Goal: Information Seeking & Learning: Learn about a topic

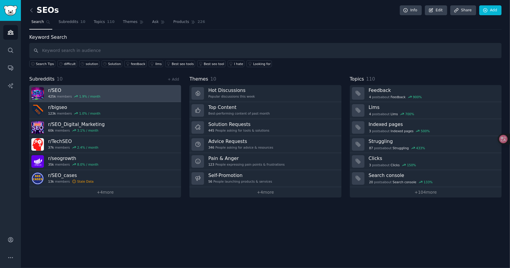
click at [73, 88] on h3 "r/ SEO" at bounding box center [74, 90] width 52 height 6
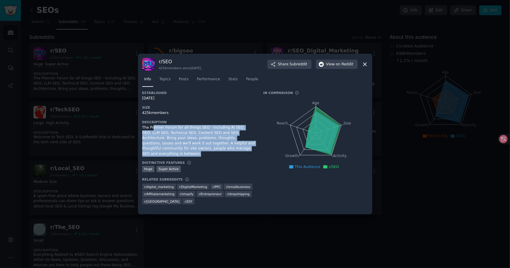
drag, startPoint x: 156, startPoint y: 131, endPoint x: 219, endPoint y: 155, distance: 67.1
click at [219, 155] on div "The Premier Forum for all things SEO - including AI SEO, GEO, LLM SEO, Technica…" at bounding box center [198, 140] width 113 height 31
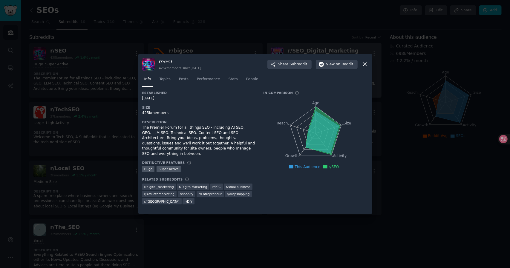
click at [366, 65] on icon at bounding box center [365, 64] width 3 height 3
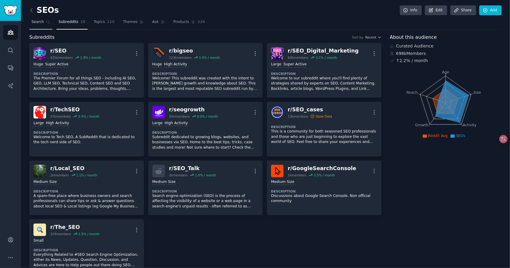
click at [38, 25] on link "Search" at bounding box center [40, 23] width 23 height 12
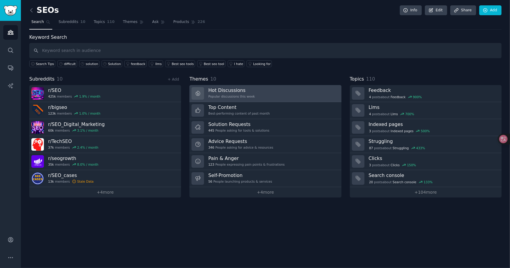
click at [242, 98] on div "Popular discussions this week" at bounding box center [231, 96] width 47 height 4
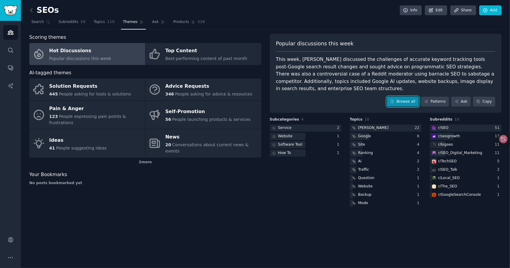
click at [403, 102] on link "Browse all" at bounding box center [403, 102] width 32 height 10
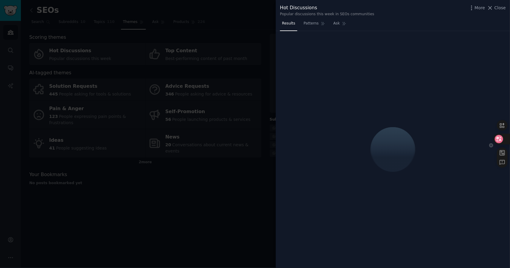
click at [498, 137] on icon at bounding box center [499, 139] width 5 height 5
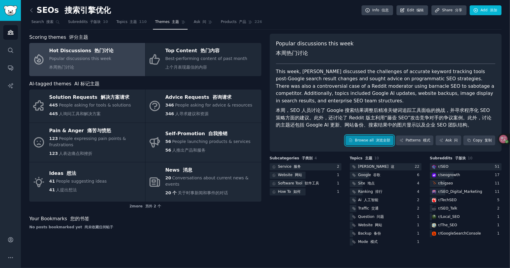
click at [382, 144] on link "Browse all 浏览全部" at bounding box center [370, 141] width 49 height 10
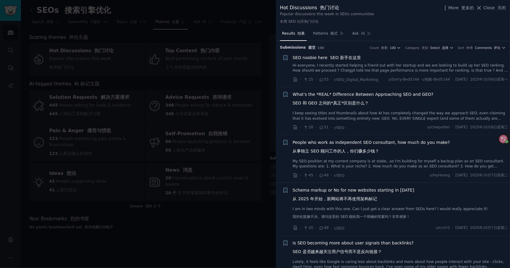
click at [343, 58] on font "SEO 新手在这里" at bounding box center [345, 57] width 31 height 5
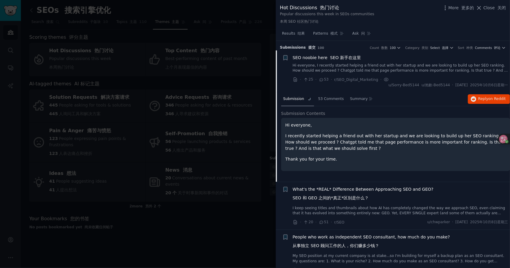
scroll to position [9, 0]
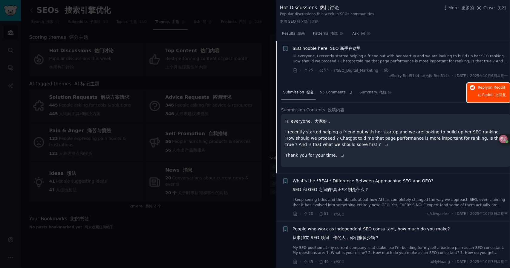
click at [486, 93] on span "在 Reddit 上" at bounding box center [488, 95] width 21 height 4
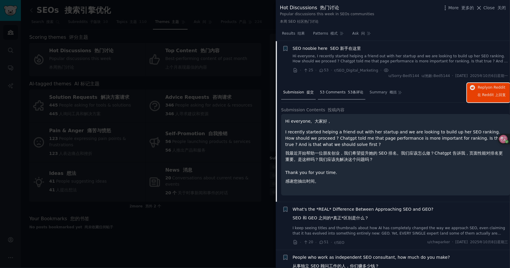
scroll to position [159, 0]
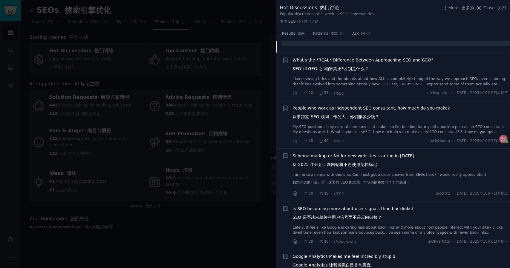
click at [326, 83] on link "I keep seeing titles and thumbnails about how AI has completely changed the way…" at bounding box center [401, 82] width 216 height 10
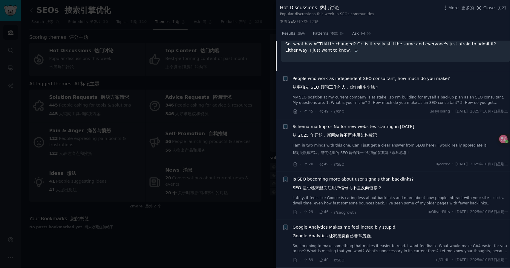
scroll to position [51, 0]
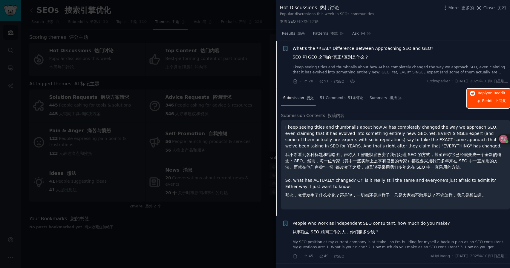
click at [499, 102] on font "在 Reddit 上 回复" at bounding box center [492, 101] width 28 height 4
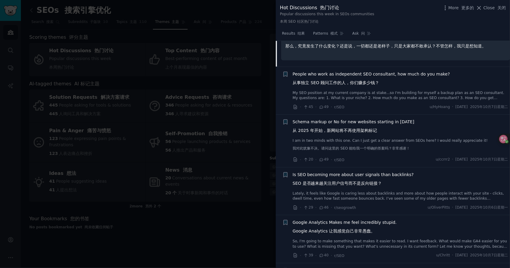
click at [346, 83] on font "从事独立 SEO 顾问工作的人，你们赚多少钱？" at bounding box center [336, 82] width 87 height 5
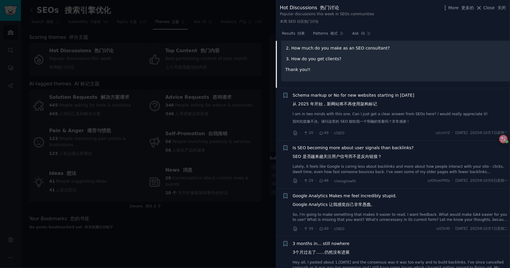
scroll to position [99, 0]
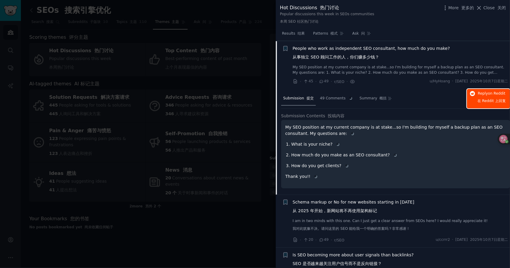
click at [491, 99] on span "在 Reddit 上" at bounding box center [488, 101] width 21 height 4
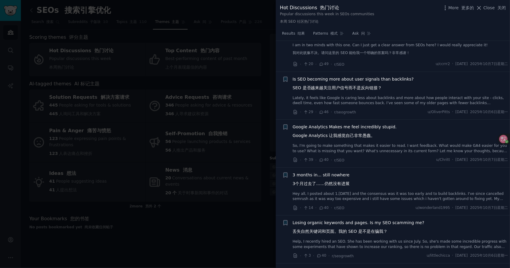
scroll to position [368, 0]
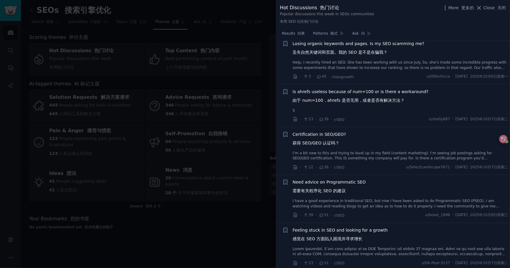
click at [341, 156] on link "I’m a bit new to this and trying to level up in my field (content marketing). I…" at bounding box center [401, 156] width 216 height 10
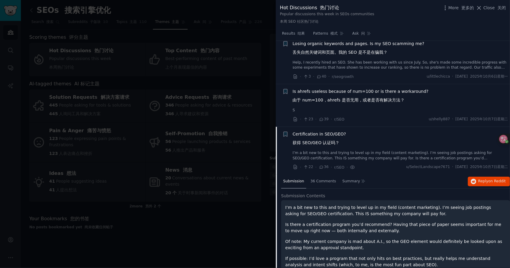
scroll to position [434, 0]
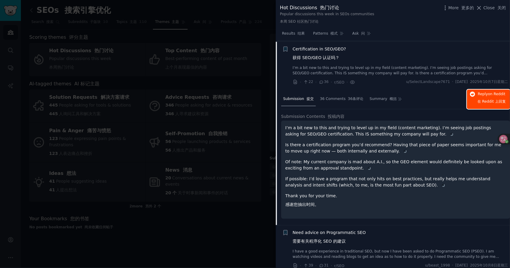
click at [483, 102] on span "在 Reddit 上" at bounding box center [488, 102] width 21 height 4
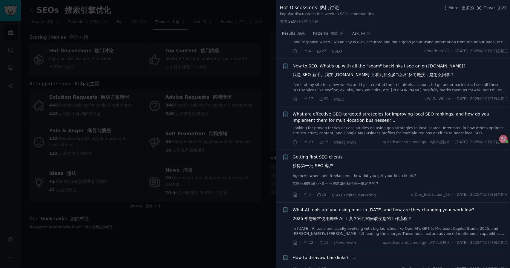
scroll to position [880, 0]
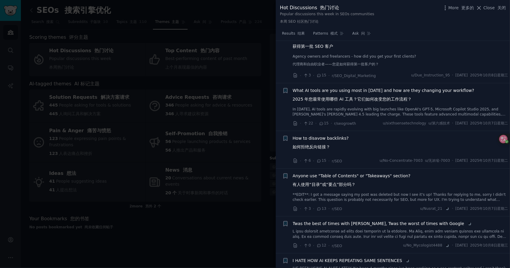
click at [358, 113] on link "In October 2025, AI tools are rapidly evolving with big launches like OpenAI's …" at bounding box center [401, 112] width 216 height 10
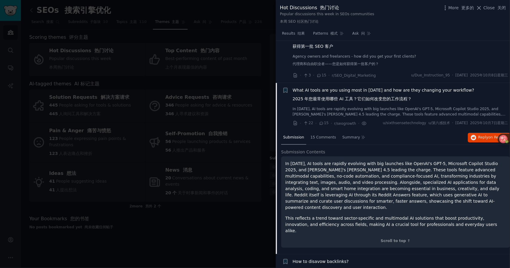
scroll to position [817, 0]
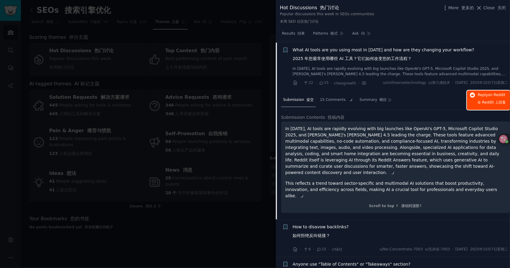
click at [482, 104] on span "Reply on Reddit 在 Reddit 上 回复" at bounding box center [492, 100] width 28 height 15
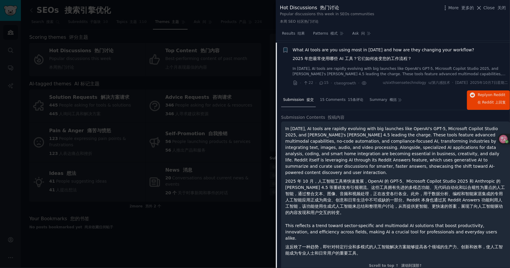
click at [218, 37] on div at bounding box center [255, 134] width 510 height 268
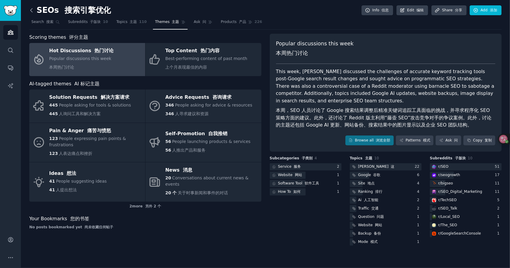
click at [30, 8] on icon at bounding box center [31, 10] width 6 height 6
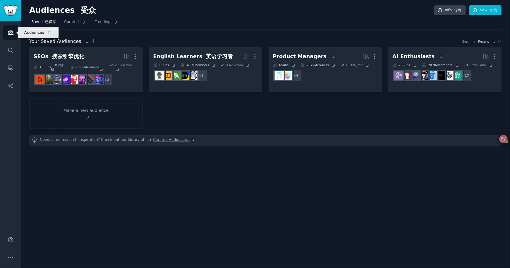
click at [12, 36] on link "Audiences" at bounding box center [10, 32] width 15 height 15
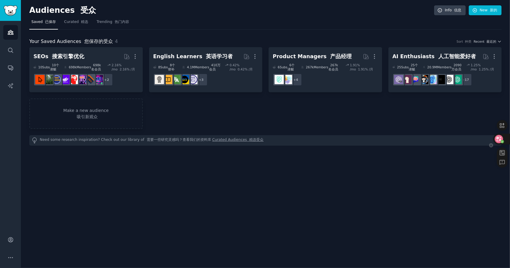
click at [500, 135] on icon at bounding box center [499, 139] width 8 height 8
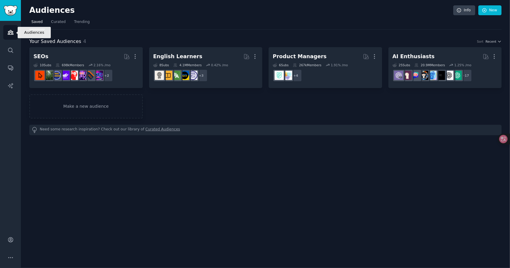
click at [9, 33] on icon "Sidebar" at bounding box center [10, 32] width 6 height 6
click at [56, 24] on span "Curated" at bounding box center [58, 21] width 15 height 5
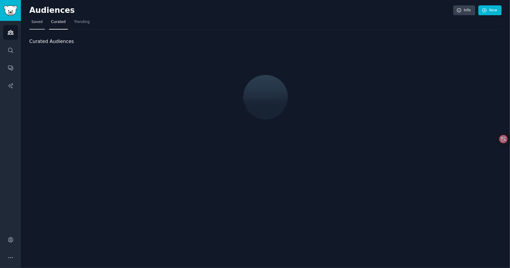
click at [37, 23] on span "Saved" at bounding box center [36, 21] width 11 height 5
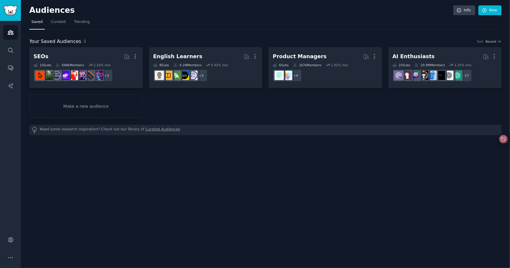
click at [63, 12] on h2 "Audiences" at bounding box center [241, 11] width 424 height 10
click at [9, 69] on icon "Sidebar" at bounding box center [10, 68] width 6 height 6
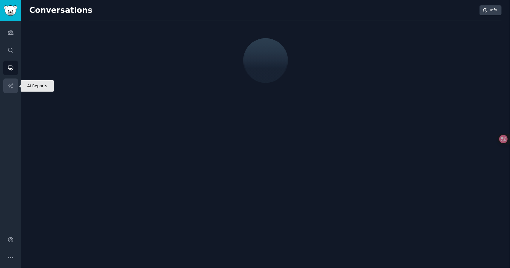
click at [9, 83] on icon "Sidebar" at bounding box center [10, 86] width 6 height 6
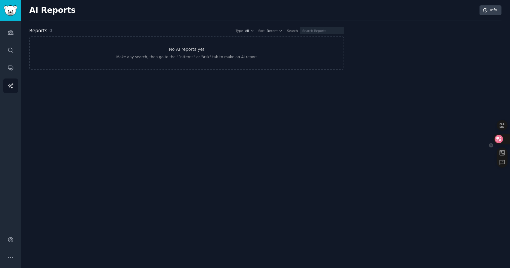
click at [501, 135] on icon at bounding box center [499, 139] width 8 height 8
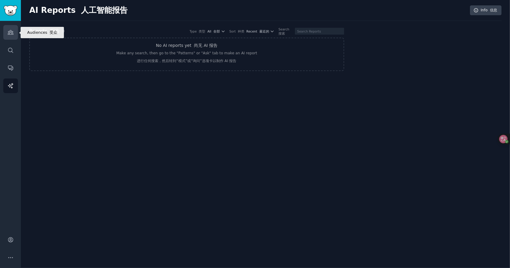
click at [10, 33] on icon "Sidebar" at bounding box center [10, 32] width 5 height 4
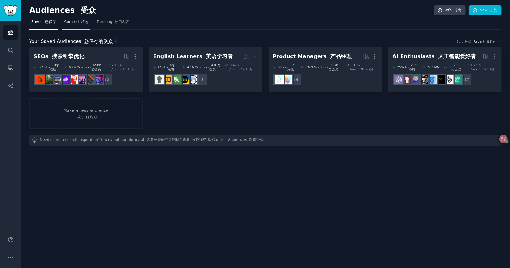
click at [81, 23] on font "精选" at bounding box center [84, 22] width 7 height 4
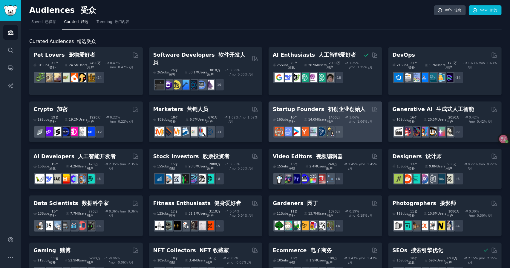
click at [345, 115] on div "1.06 % /mo 1.06% /月" at bounding box center [361, 119] width 33 height 8
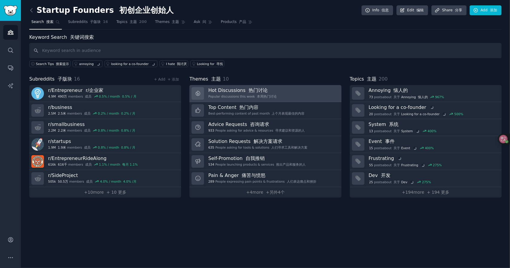
click at [305, 92] on link "Hot Discussions 热门讨论 Popular discussions this week 本周热门讨论" at bounding box center [266, 93] width 152 height 17
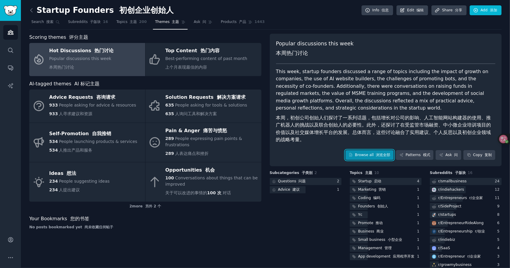
click at [372, 158] on link "Browse all 浏览全部" at bounding box center [370, 155] width 49 height 10
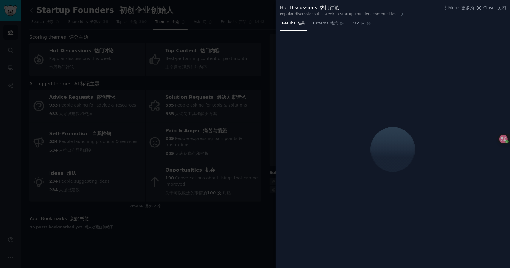
click at [255, 110] on div at bounding box center [255, 134] width 510 height 268
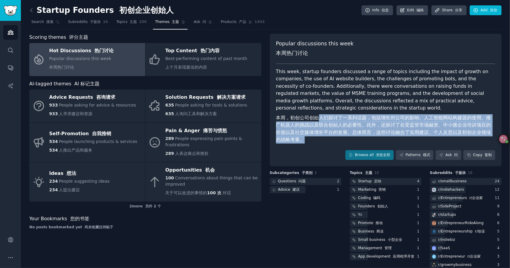
click at [358, 136] on font "本周，初创公司创始人们探讨了一系列话题，包括增长对公司的影响、人工智能网站构建器的使用、推广机器人的挑战以及联合创始人的必要性。此外，还探讨了在受监管市场融资…" at bounding box center [386, 128] width 220 height 29
click at [358, 135] on font "本周，初创公司创始人们探讨了一系列话题，包括增长对公司的影响、人工智能网站构建器的使用、推广机器人的挑战以及联合创始人的必要性。此外，还探讨了在受监管市场融资…" at bounding box center [386, 128] width 220 height 29
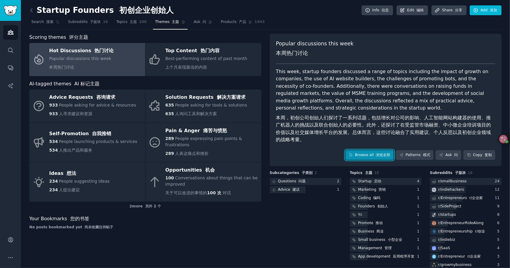
click at [371, 152] on link "Browse all 浏览全部" at bounding box center [370, 155] width 49 height 10
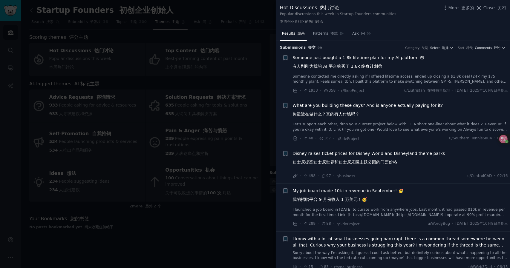
click at [338, 112] on font "你最近在做什么？真的有人付钱吗？" at bounding box center [326, 114] width 67 height 5
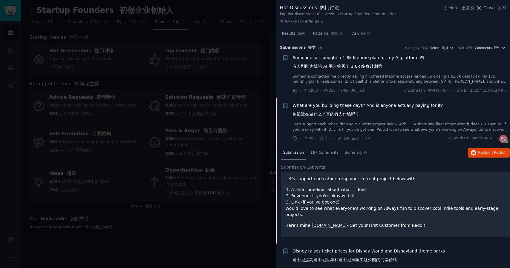
scroll to position [57, 0]
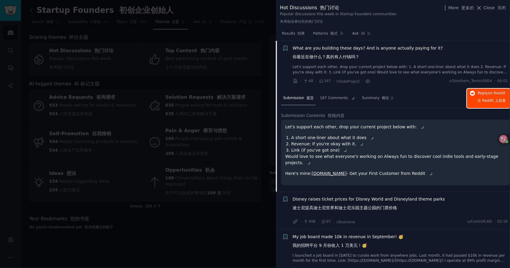
click at [483, 96] on span "Reply on Reddit 在 Reddit 上 回复" at bounding box center [492, 98] width 28 height 15
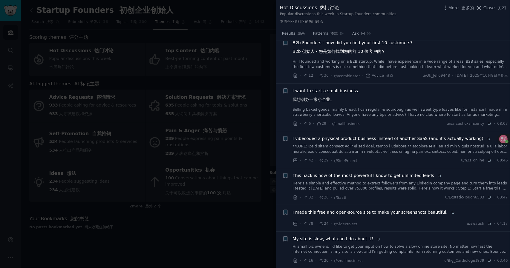
scroll to position [894, 0]
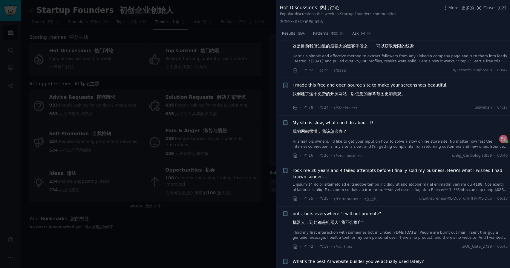
click at [240, 168] on div at bounding box center [255, 134] width 510 height 268
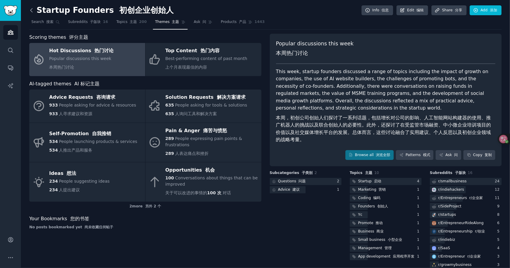
click at [32, 8] on icon at bounding box center [31, 10] width 2 height 4
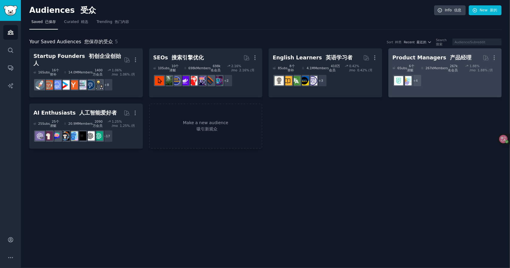
click at [485, 69] on font "1.88% /月" at bounding box center [485, 70] width 15 height 4
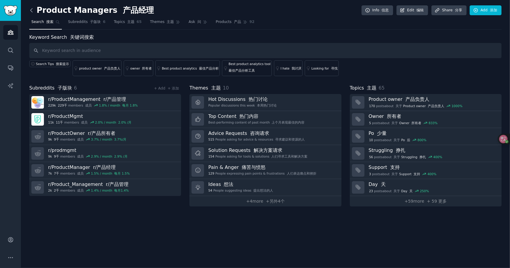
click at [32, 8] on icon at bounding box center [31, 10] width 6 height 6
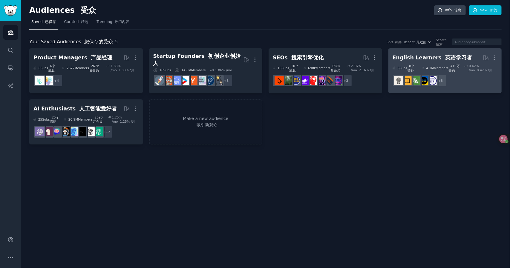
click at [416, 62] on div "English Learners 英语学习者 More 8 Sub s 8个替补 4.1M Members 410万会员 0.42 % /mo 0.42% /…" at bounding box center [445, 71] width 105 height 37
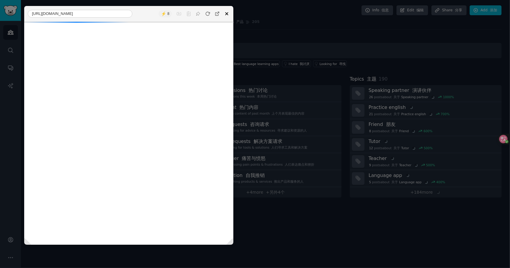
click at [228, 13] on button at bounding box center [227, 14] width 8 height 8
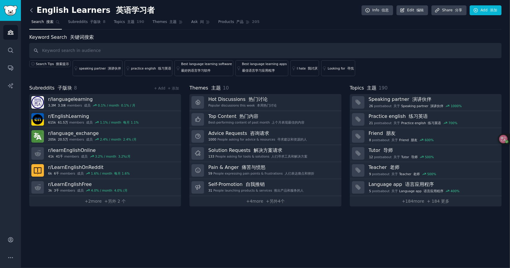
click at [31, 10] on icon at bounding box center [31, 10] width 6 height 6
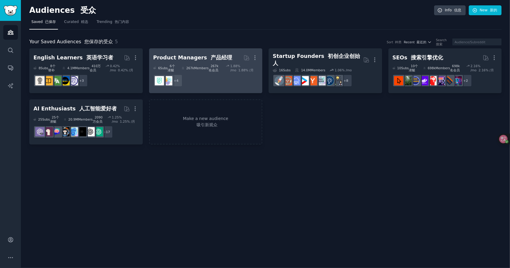
click at [194, 67] on div "267k Members 267k 名会员" at bounding box center [202, 68] width 40 height 8
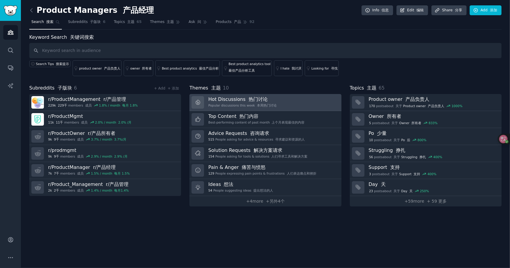
click at [224, 103] on div "Popular discussions this week 本周热门讨论" at bounding box center [242, 105] width 68 height 4
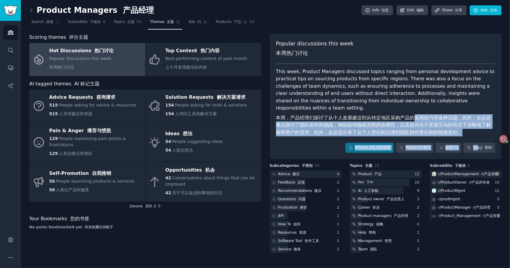
drag, startPoint x: 460, startPoint y: 132, endPoint x: 480, endPoint y: 140, distance: 21.3
click at [480, 140] on div "Popular discussions this week 本周热门讨论 This week, Product Managers discussed topi…" at bounding box center [386, 97] width 232 height 126
click at [462, 135] on font "本周，产品经理们探讨了从个人发展建议到从特定地区采购产品的实用技巧等各种话题。此外，会议还重点探讨了团队协作的挑战，例如如何确保流程的合规性，以及如何在不直接…" at bounding box center [386, 125] width 220 height 22
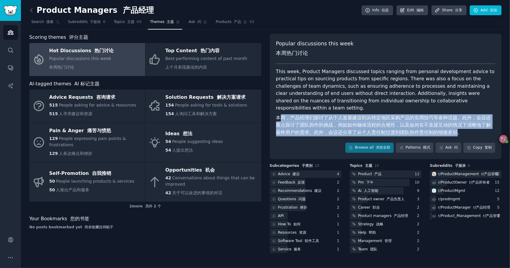
drag, startPoint x: 386, startPoint y: 127, endPoint x: 310, endPoint y: 116, distance: 77.4
click at [279, 116] on font "本周，产品经理们探讨了从个人发展建议到从特定地区采购产品的实用技巧等各种话题。此外，会议还重点探讨了团队协作的挑战，例如如何确保流程的合规性，以及如何在不直接…" at bounding box center [383, 125] width 215 height 20
click at [374, 120] on font "本周，产品经理们探讨了从个人发展建议到从特定地区采购产品的实用技巧等各种话题。此外，会议还重点探讨了团队协作的挑战，例如如何确保流程的合规性，以及如何在不直接…" at bounding box center [383, 125] width 215 height 20
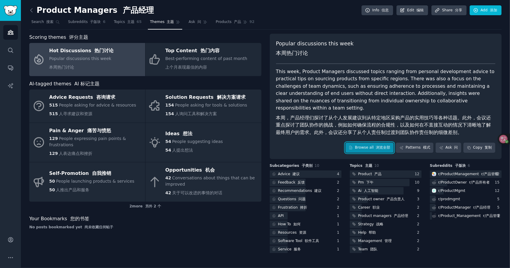
click at [376, 147] on font at bounding box center [375, 148] width 2 height 4
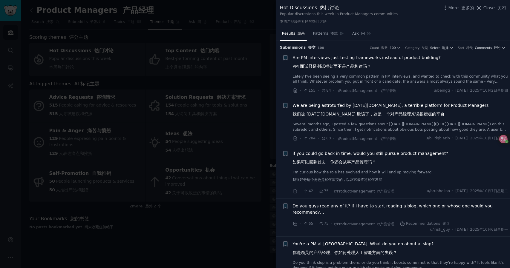
click at [364, 62] on span "Are PM interviews just testing frameworks instead of product building? PM 面试只是测…" at bounding box center [367, 63] width 148 height 17
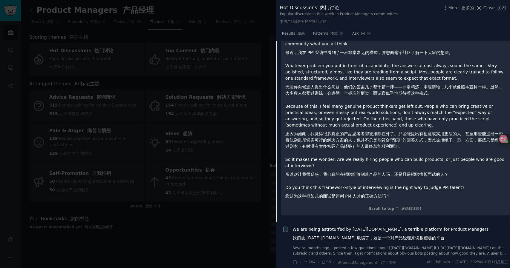
scroll to position [39, 0]
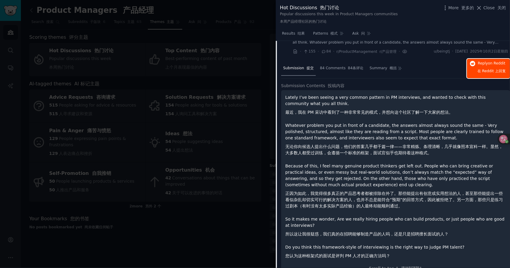
click at [474, 71] on button "Reply on Reddit 在 Reddit 上 回复" at bounding box center [488, 68] width 43 height 19
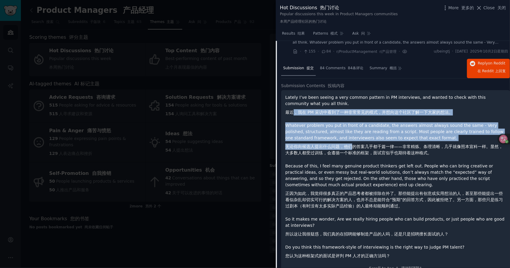
drag, startPoint x: 295, startPoint y: 112, endPoint x: 352, endPoint y: 147, distance: 66.9
click at [351, 147] on div "Lately I’ve been seeing a very common pattern in PM interviews, and wanted to c…" at bounding box center [395, 177] width 221 height 167
click at [352, 147] on font "无论你向候选人提出什么问题，他们的答案几乎都千篇一律——非常精炼、条理清晰，几乎就像照本宣科一样。显然，大多数人都受过训练，会遵循一个标准的框架，面试官似乎也…" at bounding box center [394, 149] width 218 height 11
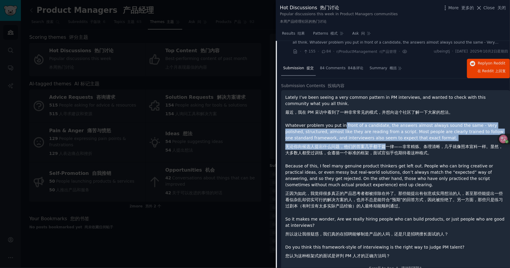
click at [388, 146] on p "Whatever problem you put in front of a candidate, the answers almost always sou…" at bounding box center [395, 141] width 221 height 36
click at [388, 146] on font "无论你向候选人提出什么问题，他们的答案几乎都千篇一律——非常精炼、条理清晰，几乎就像照本宣科一样。显然，大多数人都受过训练，会遵循一个标准的框架，面试官似乎也…" at bounding box center [394, 149] width 218 height 11
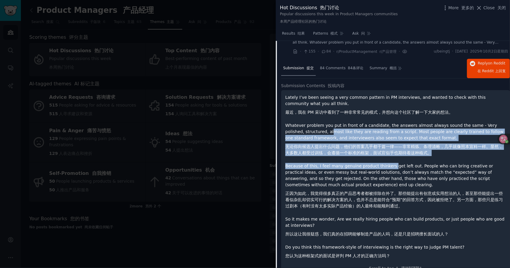
drag, startPoint x: 364, startPoint y: 150, endPoint x: 394, endPoint y: 162, distance: 32.5
click at [393, 162] on div "Lately I’ve been seeing a very common pattern in PM interviews, and wanted to c…" at bounding box center [395, 177] width 221 height 167
click at [394, 162] on div "Lately I’ve been seeing a very common pattern in PM interviews, and wanted to c…" at bounding box center [395, 177] width 221 height 167
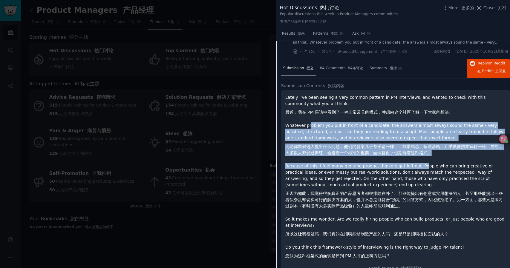
drag, startPoint x: 371, startPoint y: 149, endPoint x: 432, endPoint y: 164, distance: 62.9
click at [430, 164] on div "Lately I’ve been seeing a very common pattern in PM interviews, and wanted to c…" at bounding box center [395, 177] width 221 height 167
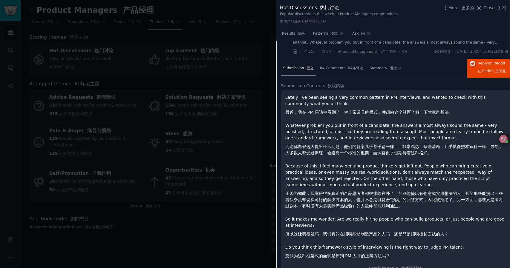
click at [432, 164] on p "Because of this, I feel many genuine product thinkers get left out. People who …" at bounding box center [395, 187] width 221 height 49
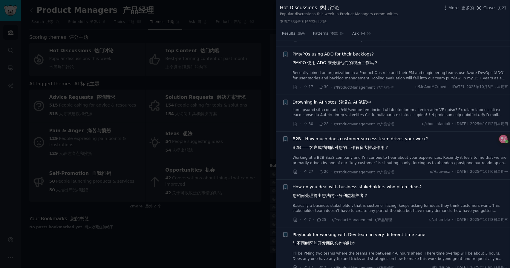
scroll to position [1235, 0]
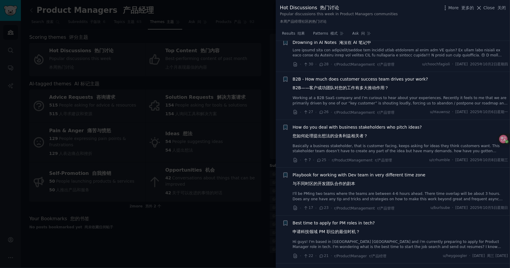
click at [175, 155] on div at bounding box center [255, 134] width 510 height 268
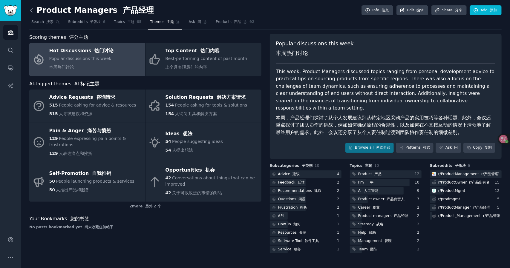
click at [31, 7] on icon at bounding box center [31, 10] width 6 height 6
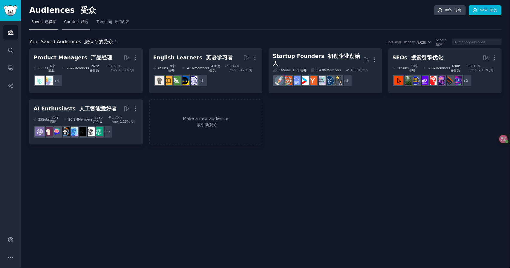
click at [62, 20] on link "Curated 精选" at bounding box center [76, 23] width 28 height 12
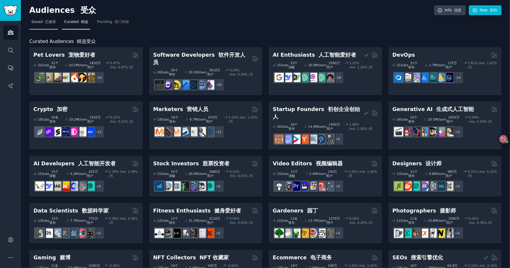
click at [41, 24] on span "Saved 已保存" at bounding box center [43, 21] width 25 height 5
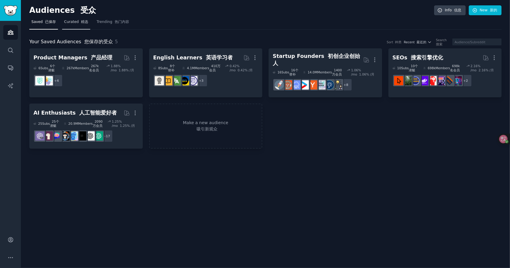
click at [84, 24] on font "精选" at bounding box center [84, 22] width 7 height 4
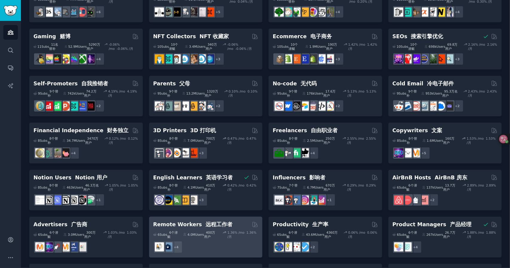
scroll to position [162, 0]
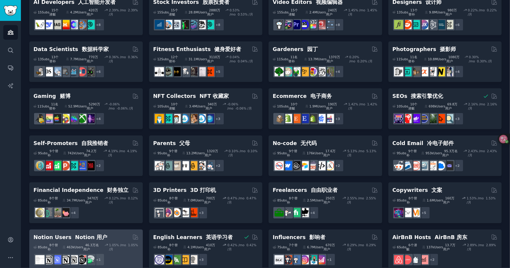
click at [109, 234] on div "Notion Users Notion 用户" at bounding box center [85, 237] width 105 height 7
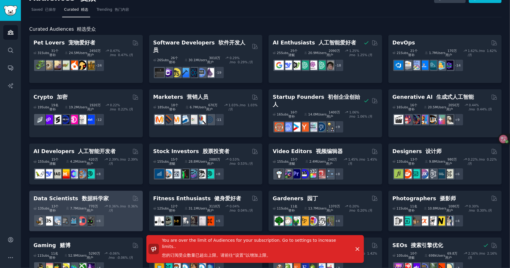
scroll to position [0, 0]
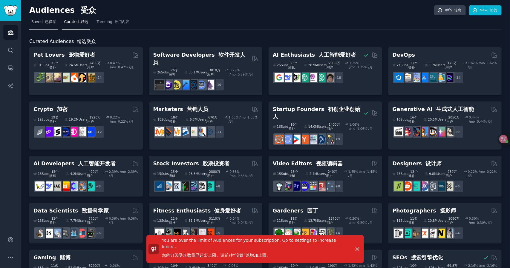
click at [48, 22] on font "已保存" at bounding box center [50, 22] width 11 height 4
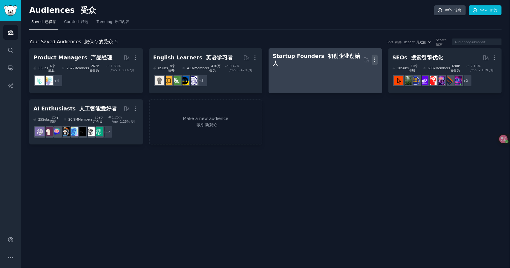
click at [373, 59] on icon "button" at bounding box center [375, 60] width 6 height 6
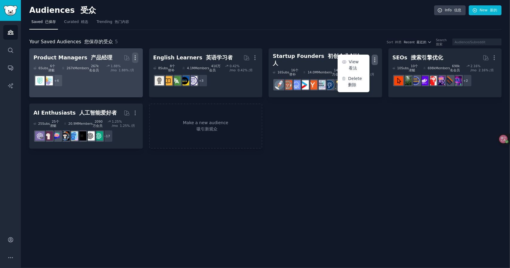
click at [135, 55] on icon "button" at bounding box center [135, 58] width 6 height 6
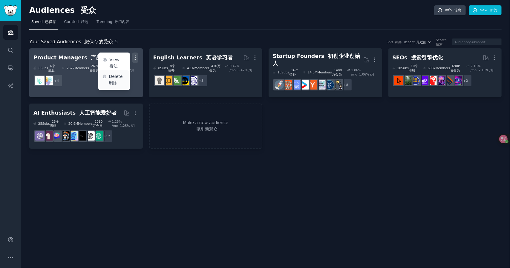
click at [119, 83] on p "Delete 删除" at bounding box center [117, 80] width 17 height 13
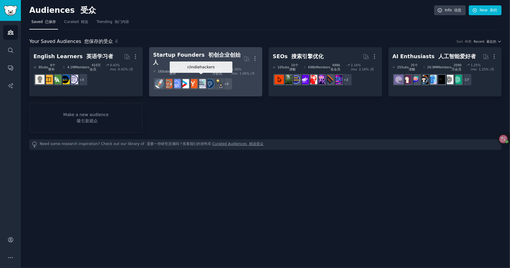
click at [202, 54] on font "初创企业创始人" at bounding box center [197, 58] width 88 height 13
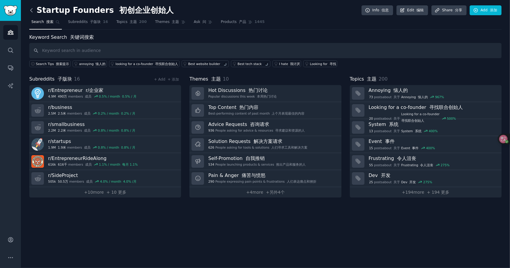
click at [33, 13] on icon at bounding box center [31, 10] width 6 height 6
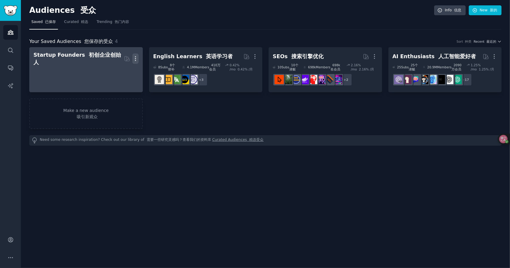
click at [136, 57] on icon "button" at bounding box center [135, 59] width 1 height 4
click at [117, 78] on p "Delete 删除" at bounding box center [117, 80] width 17 height 13
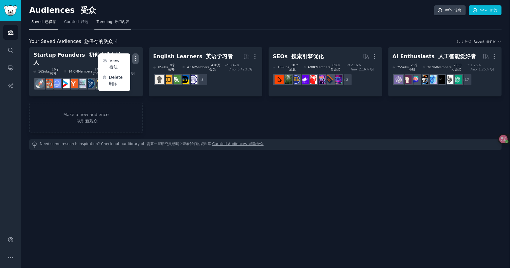
click at [97, 25] on link "Trending 热门内容" at bounding box center [112, 23] width 36 height 12
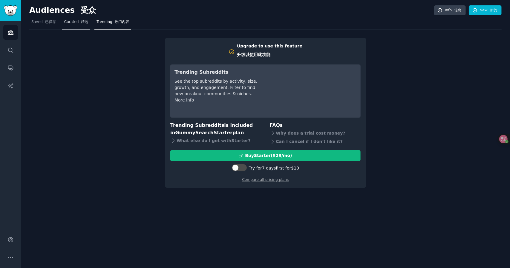
click at [79, 21] on font at bounding box center [80, 22] width 2 height 4
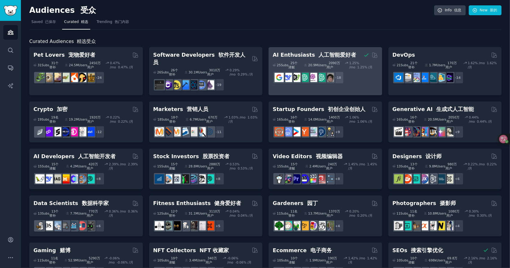
click at [319, 60] on div "25 Sub s 25个潜艇 20.9M Users 2090万用户 1.25 % /mo 1.25% /月 + 18" at bounding box center [325, 71] width 105 height 25
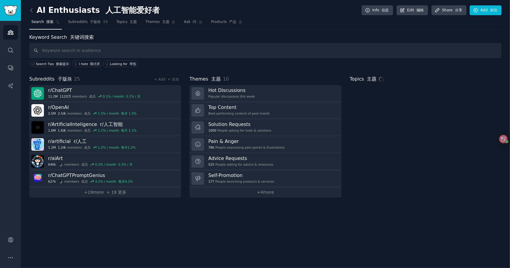
type input "Building an AI Travel Companion - Need Reality Check. Not promoting. 打造人工智能旅行伴侣…"
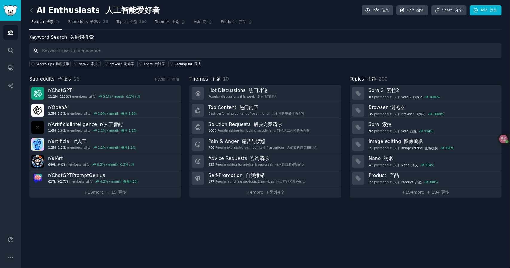
click at [135, 54] on input "text" at bounding box center [265, 50] width 473 height 15
paste input "Pain & Anger"
type input "Pain & Anger"
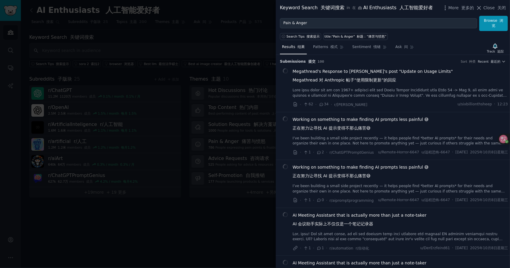
scroll to position [90, 0]
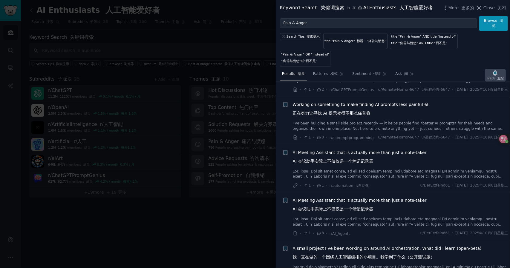
click at [499, 70] on icon "button" at bounding box center [495, 73] width 6 height 6
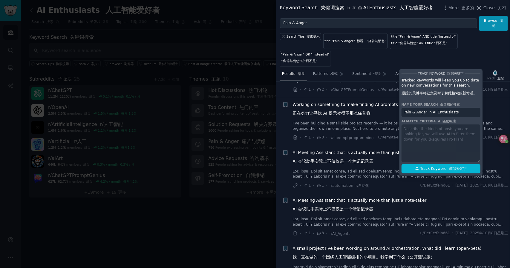
click at [458, 110] on div "Track Keyword 跟踪关键字 Tracked keywords will keep you up to date on new conversati…" at bounding box center [441, 122] width 84 height 107
click at [440, 114] on div "Track Keyword 跟踪关键字 Tracked keywords will keep you up to date on new conversati…" at bounding box center [441, 122] width 84 height 107
click at [439, 167] on span "Track Keyword 跟踪关键字" at bounding box center [444, 169] width 47 height 5
type input "Pain & Anger in AI Enthusiasts"
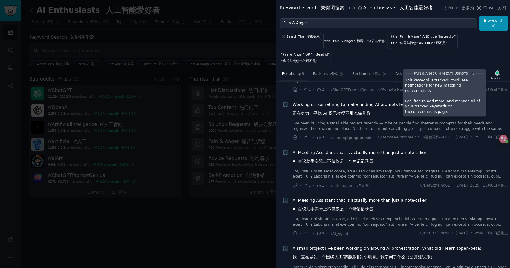
click at [439, 150] on div "AI Meeting Assistant that is actually more than just a note-taker AI 会议助手实际上不仅仅…" at bounding box center [401, 158] width 216 height 17
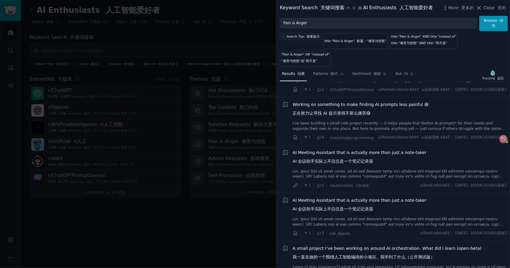
click at [397, 159] on div "AI Meeting Assistant that is actually more than just a note-taker AI 会议助手实际上不仅仅…" at bounding box center [401, 165] width 216 height 30
click at [386, 150] on span "AI Meeting Assistant that is actually more than just a note-taker AI 会议助手实际上不仅仅…" at bounding box center [360, 158] width 134 height 17
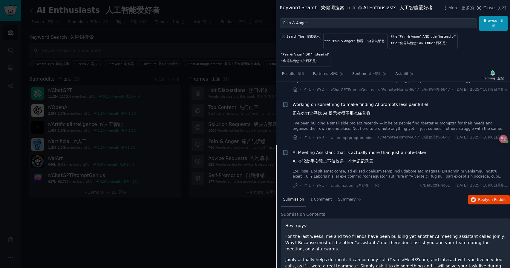
scroll to position [164, 0]
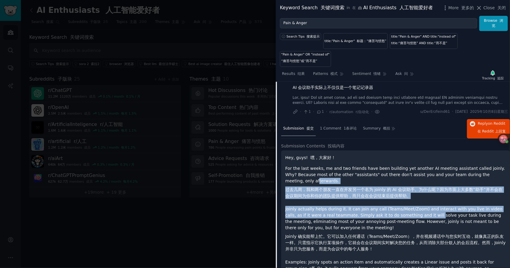
drag, startPoint x: 314, startPoint y: 178, endPoint x: 427, endPoint y: 205, distance: 115.4
click at [427, 205] on div "Hey, guys! 嘿，大家好！ For the last weeks, me and two friends have been building yet…" at bounding box center [395, 245] width 221 height 181
click at [427, 206] on p "Joinly actually helps during it. It can join any call (Teams/Meet/Zoom) and int…" at bounding box center [395, 230] width 221 height 49
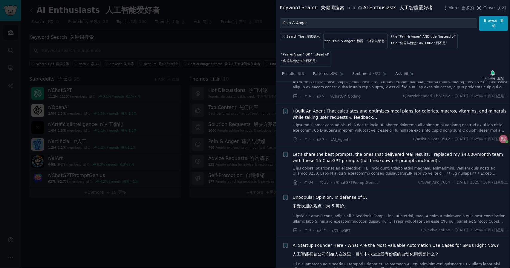
scroll to position [1598, 0]
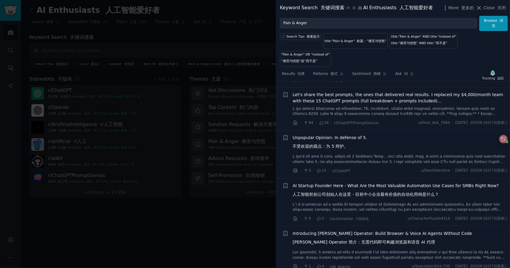
click at [330, 135] on span "Unpopular Opinion: In defense of 5. 不受欢迎的观点：为 5 辩护。" at bounding box center [330, 143] width 74 height 17
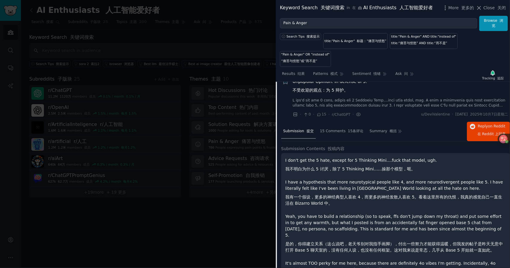
scroll to position [1459, 0]
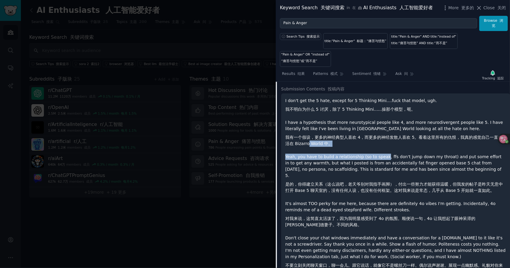
drag, startPoint x: 315, startPoint y: 132, endPoint x: 386, endPoint y: 146, distance: 71.6
click at [386, 146] on div "I don't get the 5 hate, except for 5 Thinking Mini....fuck that model, ugh. 我不明…" at bounding box center [395, 208] width 221 height 221
click at [386, 154] on p "Yeah, you have to build a relationship (so to speak, ffs don't jump down my thr…" at bounding box center [395, 175] width 221 height 42
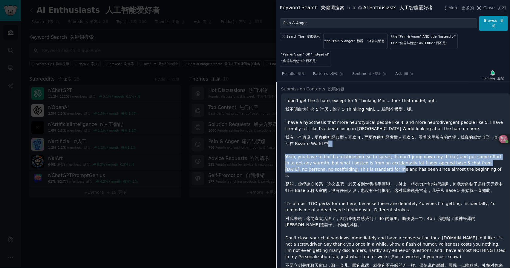
drag, startPoint x: 338, startPoint y: 142, endPoint x: 376, endPoint y: 160, distance: 41.7
click at [372, 159] on div "I don't get the 5 hate, except for 5 Thinking Mini....fuck that model, ugh. 我不明…" at bounding box center [395, 208] width 221 height 221
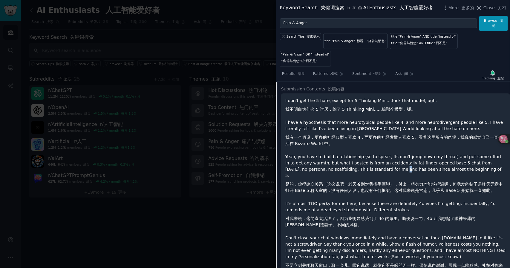
click at [376, 161] on p "Yeah, you have to build a relationship (so to speak, ffs don't jump down my thr…" at bounding box center [395, 175] width 221 height 42
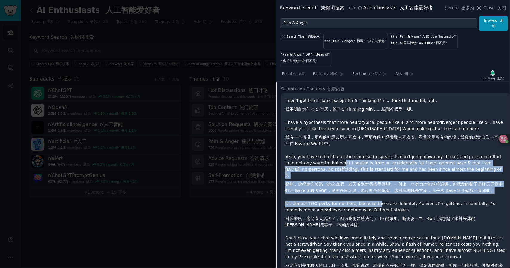
drag, startPoint x: 335, startPoint y: 155, endPoint x: 378, endPoint y: 189, distance: 55.1
click at [378, 189] on div "I don't get the 5 hate, except for 5 Thinking Mini....fuck that model, ugh. 我不明…" at bounding box center [395, 208] width 221 height 221
click at [378, 201] on p "It's almost TOO perky for me here, because there are definitely 4o vibes I'm ge…" at bounding box center [395, 216] width 221 height 30
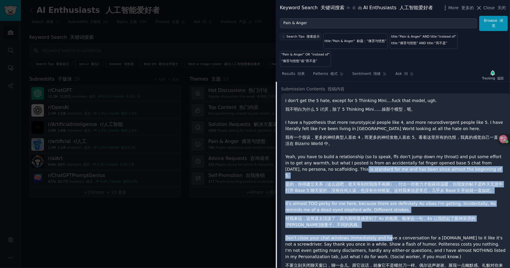
click at [388, 216] on div "I don't get the 5 hate, except for 5 Thinking Mini....fuck that model, ugh. 我不明…" at bounding box center [395, 208] width 221 height 221
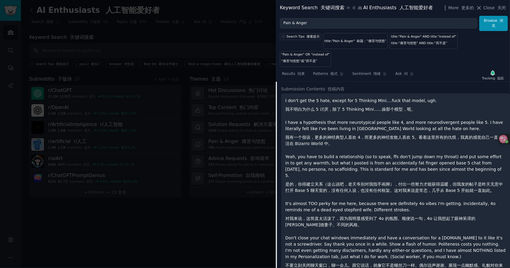
scroll to position [1549, 0]
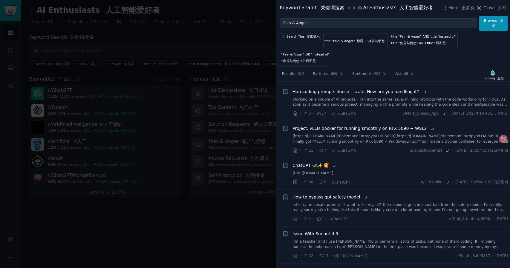
scroll to position [3933, 0]
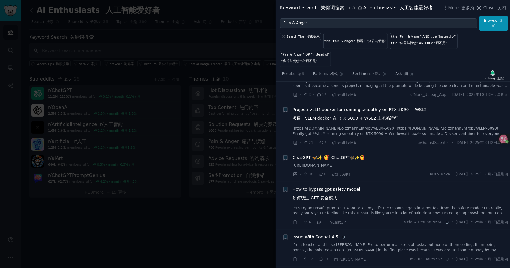
click at [231, 152] on div at bounding box center [255, 134] width 510 height 268
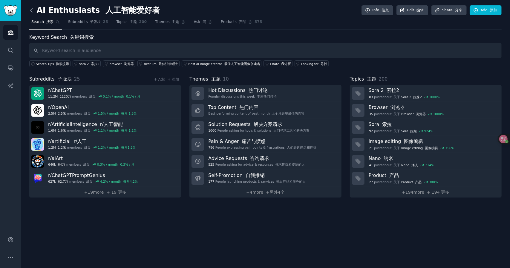
click at [33, 10] on icon at bounding box center [31, 10] width 6 height 6
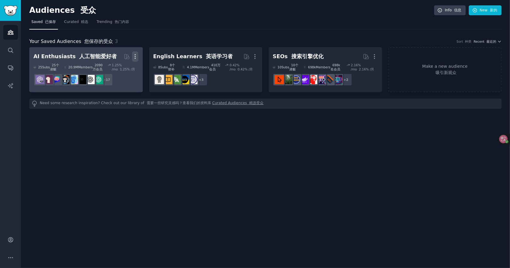
click at [137, 54] on icon "button" at bounding box center [135, 57] width 6 height 6
click at [117, 83] on font "删除" at bounding box center [113, 81] width 8 height 5
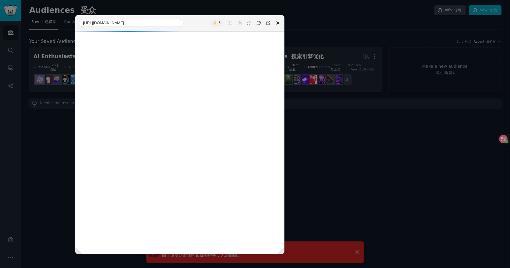
click at [278, 23] on button at bounding box center [278, 23] width 8 height 8
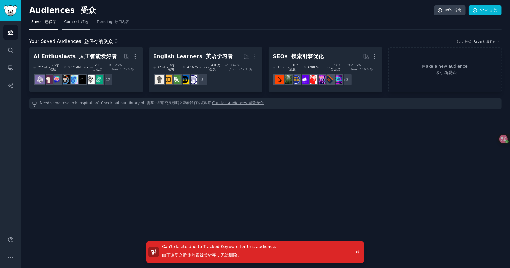
click at [82, 28] on link "Curated 精选" at bounding box center [76, 23] width 28 height 12
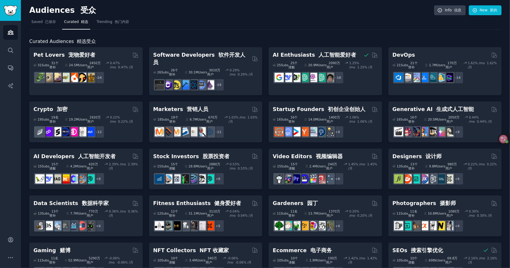
click at [356, 162] on div "1.45 % /mo 1.45% /月" at bounding box center [364, 166] width 30 height 8
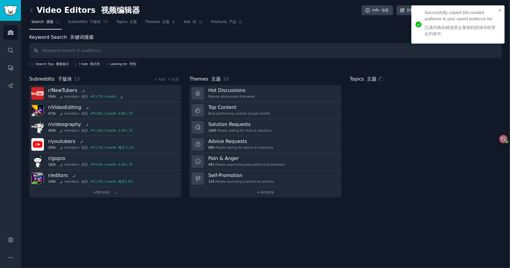
type input "系统现在会生成： - ✅ 非模板化内容 - 基于实际网站特征 - ✅ 行业特定建议 - 针对技术/科技领域 - ✅ 网站类型优化 - 博客专属策略 - ✅ 深…"
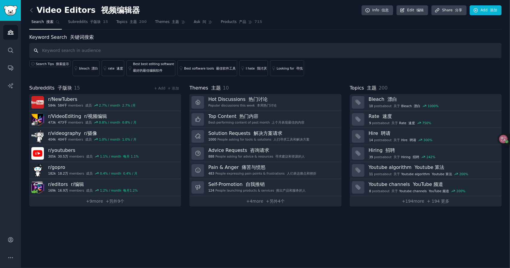
click at [174, 48] on input "text" at bounding box center [265, 50] width 473 height 15
paste input "Pain & Anger"
type input "Pain & Anger"
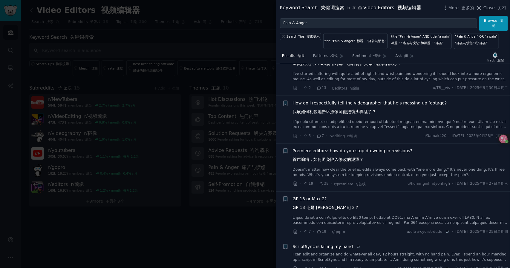
scroll to position [778, 0]
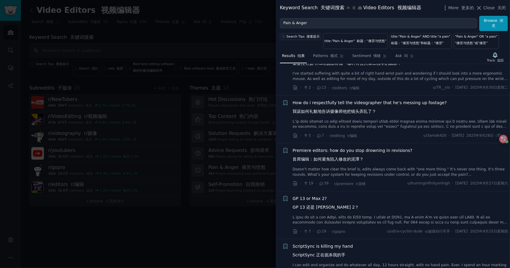
click at [311, 133] on span "5" at bounding box center [306, 135] width 7 height 5
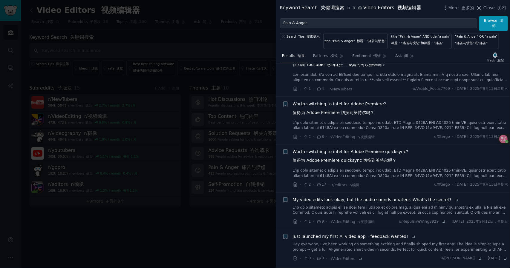
scroll to position [2032, 0]
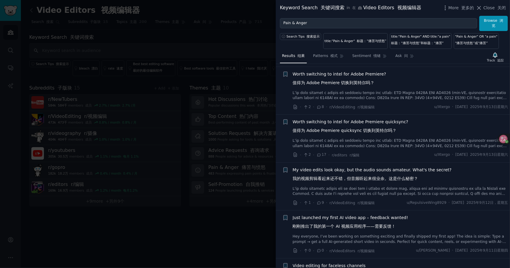
click at [141, 24] on div at bounding box center [255, 134] width 510 height 268
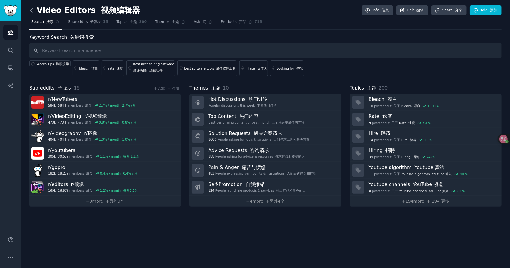
click at [32, 10] on icon at bounding box center [31, 10] width 6 height 6
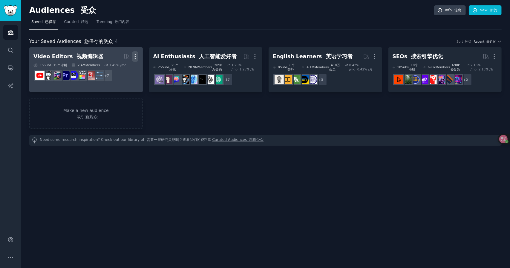
click at [137, 57] on icon "button" at bounding box center [135, 57] width 6 height 6
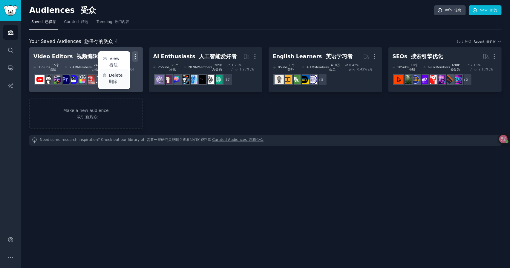
click at [117, 79] on font "删除" at bounding box center [113, 81] width 8 height 5
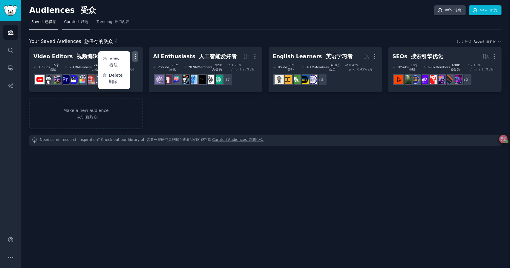
click at [87, 23] on link "Curated 精选" at bounding box center [76, 23] width 28 height 12
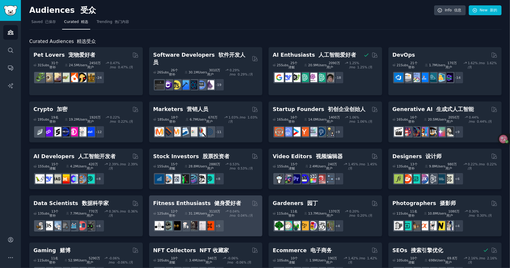
scroll to position [60, 0]
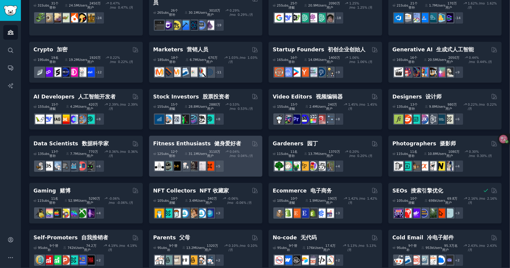
click at [239, 140] on div "Fitness Enthusiasts 健身爱好者" at bounding box center [205, 143] width 105 height 7
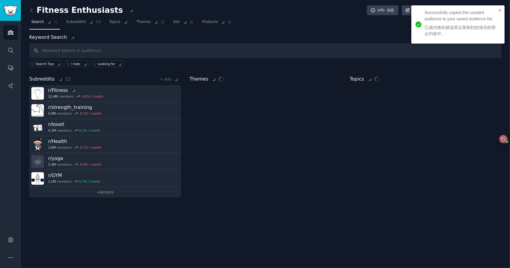
click at [124, 45] on input "text" at bounding box center [265, 50] width 473 height 15
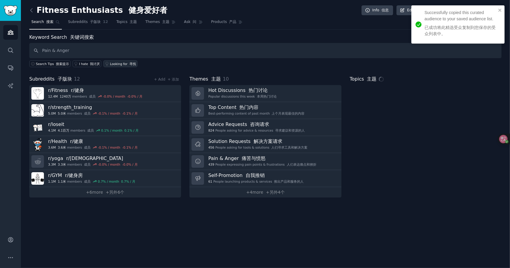
type input "Pain & Anger"
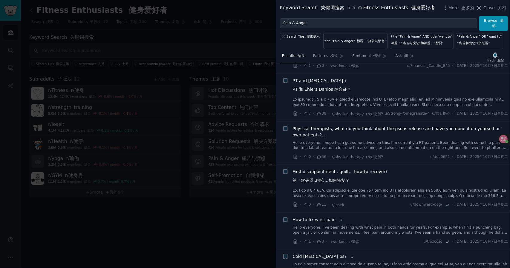
scroll to position [987, 0]
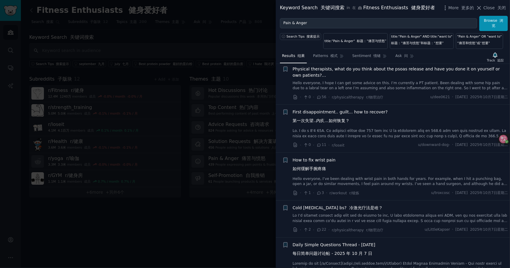
click at [337, 126] on span "First disappointment.. guilt... how to recover? 第一次失望..内疚...如何恢复？" at bounding box center [340, 117] width 95 height 17
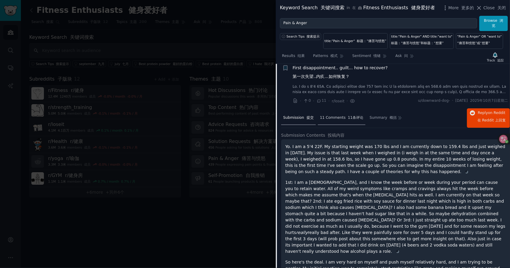
scroll to position [1120, 0]
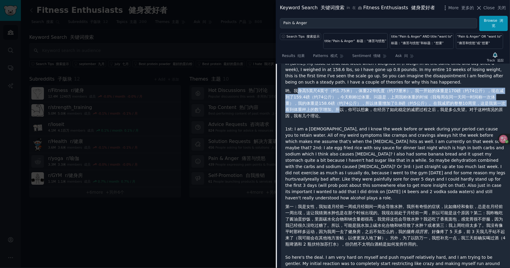
drag, startPoint x: 296, startPoint y: 94, endPoint x: 344, endPoint y: 117, distance: 53.9
click at [344, 117] on font "哟。我身高5英尺4英寸（约1.75米），体重22华氏度（约77厘米）。我一开始的体重是170磅（约74公斤），现在减到了159.4磅（约74公斤），今天刚称过…" at bounding box center [395, 103] width 221 height 31
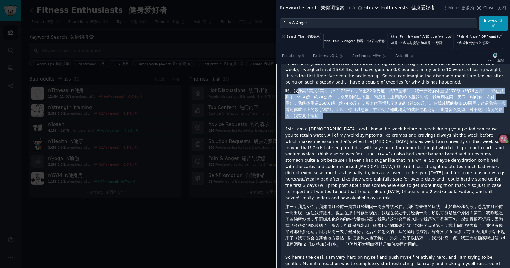
click at [344, 117] on font "哟。我身高5英尺4英寸（约1.75米），体重22华氏度（约77厘米）。我一开始的体重是170磅（约74公斤），现在减到了159.4磅（约74公斤），今天刚称过…" at bounding box center [395, 103] width 221 height 31
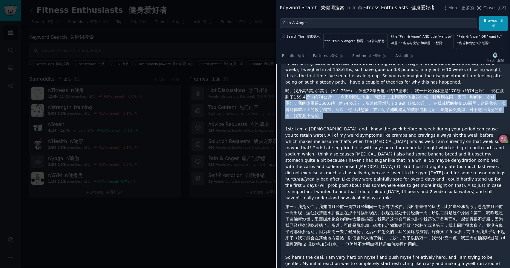
click at [304, 101] on font "哟。我身高5英尺4英寸（约1.75米），体重22华氏度（约77厘米）。我一开始的体重是170磅（约74公斤），现在减到了159.4磅（约74公斤），今天刚称过…" at bounding box center [395, 103] width 221 height 31
click at [304, 100] on font "哟。我身高5英尺4英寸（约1.75米），体重22华氏度（约77厘米）。我一开始的体重是170磅（约74公斤），现在减到了159.4磅（约74公斤），今天刚称过…" at bounding box center [395, 103] width 220 height 30
drag, startPoint x: 329, startPoint y: 106, endPoint x: 379, endPoint y: 119, distance: 51.8
click at [379, 119] on font "哟。我身高5英尺4英寸（约1.75米），体重22华氏度（约77厘米）。我一开始的体重是170磅（约74公斤），现在减到了159.4磅（约74公斤），今天刚称过…" at bounding box center [395, 103] width 221 height 31
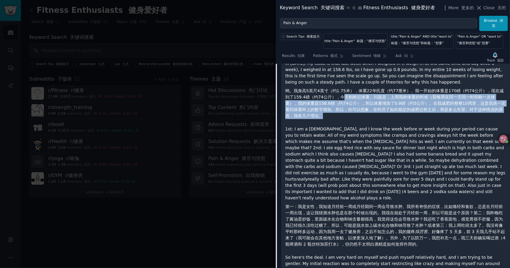
drag, startPoint x: 358, startPoint y: 105, endPoint x: 384, endPoint y: 117, distance: 28.1
click at [383, 116] on font "哟。我身高5英尺4英寸（约1.75米），体重22华氏度（约77厘米）。我一开始的体重是170磅（约74公斤），现在减到了159.4磅（约74公斤），今天刚称过…" at bounding box center [395, 103] width 221 height 31
click at [384, 117] on font "哟。我身高5英尺4英寸（约1.75米），体重22华氏度（约77厘米）。我一开始的体重是170磅（约74公斤），现在减到了159.4磅（约74公斤），今天刚称过…" at bounding box center [395, 103] width 221 height 31
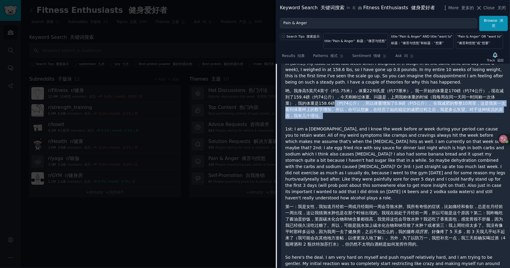
drag, startPoint x: 375, startPoint y: 123, endPoint x: 382, endPoint y: 126, distance: 7.7
click at [380, 125] on div "Yo. I am a 5'4 22F. My starting weight was 170 lbs and I am currently down to 1…" at bounding box center [395, 210] width 221 height 312
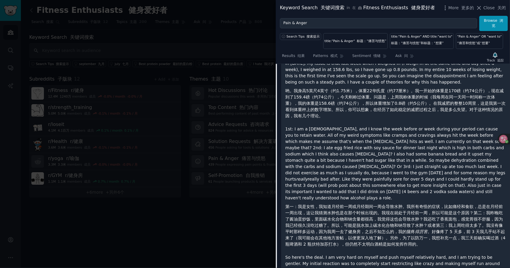
click at [382, 126] on div "Yo. I am a 5'4 22F. My starting weight was 170 lbs and I am currently down to 1…" at bounding box center [395, 210] width 221 height 312
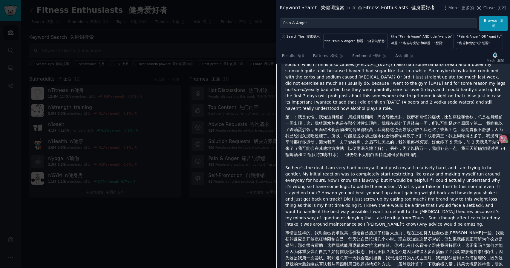
scroll to position [1300, 0]
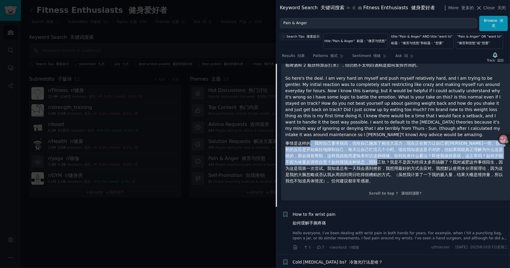
drag, startPoint x: 318, startPoint y: 144, endPoint x: 354, endPoint y: 160, distance: 39.8
click at [354, 160] on font "事情是这样的。我对自己要求很高，也给自己施加了相当大压力，现在正在努力让自己更温和一些。我最初的反应是开始疯狂地限制自己，每天让自己忙活几个小时。现在我知道这…" at bounding box center [394, 162] width 219 height 42
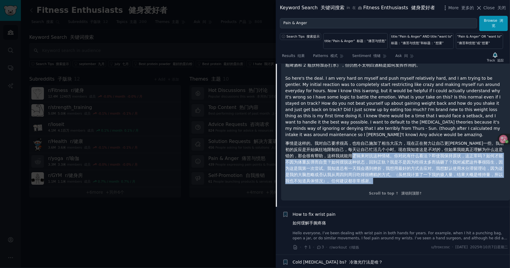
drag, startPoint x: 346, startPoint y: 168, endPoint x: 324, endPoint y: 152, distance: 27.4
click at [324, 152] on font "事情是这样的。我对自己要求很高，也给自己施加了相当大压力，现在正在努力让自己更温和一些。我最初的反应是开始疯狂地限制自己，每天让自己忙活几个小时。现在我知道这…" at bounding box center [395, 163] width 221 height 44
click at [359, 165] on font "事情是这样的。我对自己要求很高，也给自己施加了相当大压力，现在正在努力让自己更温和一些。我最初的反应是开始疯狂地限制自己，每天让自己忙活几个小时。现在我知道这…" at bounding box center [394, 162] width 219 height 42
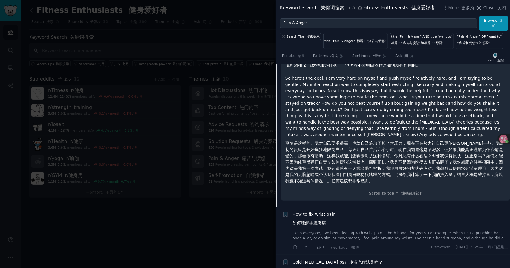
click at [321, 132] on p "So here's the deal. I am very hard on myself and push myself relatively hard, a…" at bounding box center [395, 131] width 221 height 112
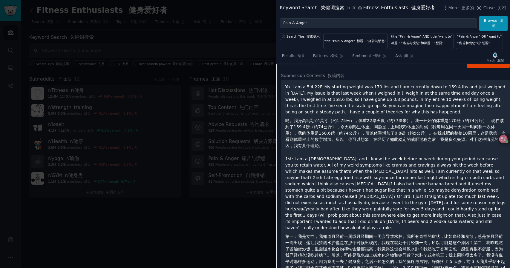
scroll to position [1001, 0]
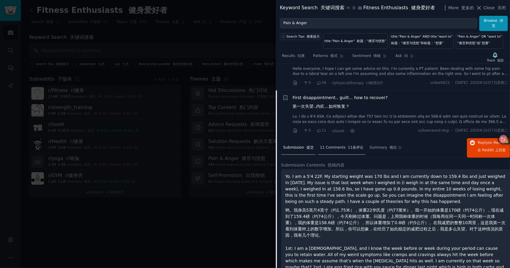
click at [340, 154] on div "11 Comments 11条评论" at bounding box center [342, 148] width 48 height 14
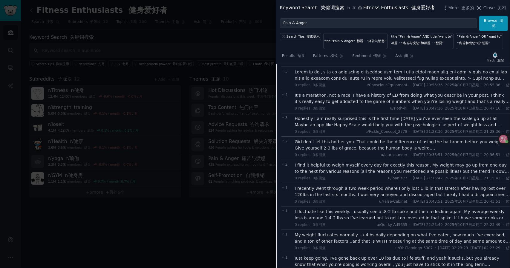
scroll to position [1031, 0]
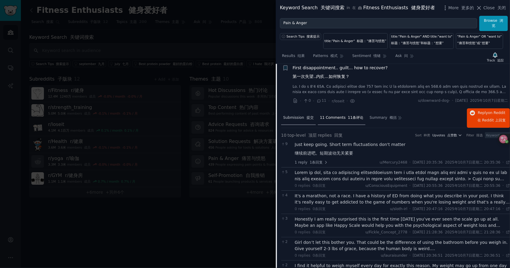
click at [300, 120] on span "Submission 提交" at bounding box center [298, 117] width 30 height 5
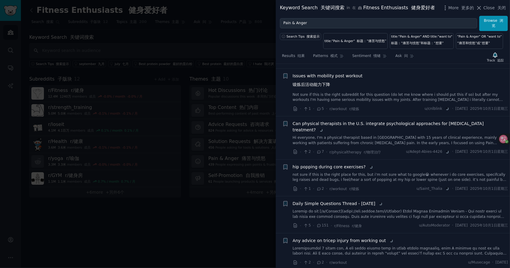
scroll to position [3687, 0]
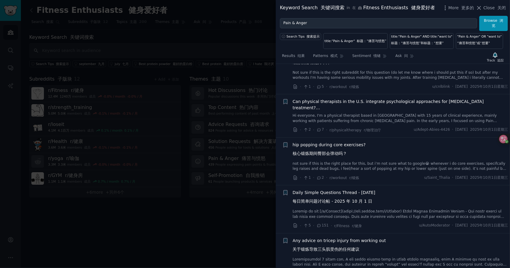
click at [176, 171] on div at bounding box center [255, 134] width 510 height 268
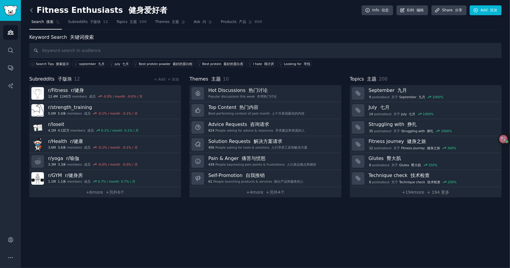
click at [33, 12] on icon at bounding box center [31, 10] width 6 height 6
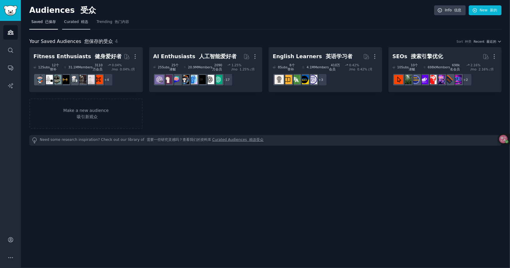
click at [66, 24] on span "Curated 精选" at bounding box center [76, 21] width 24 height 5
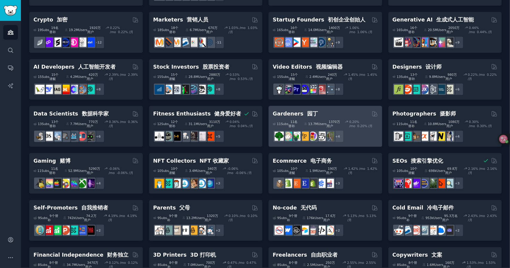
scroll to position [120, 0]
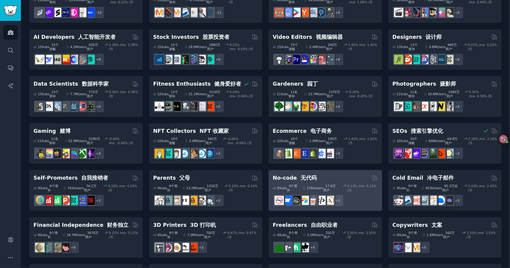
click at [332, 175] on div "No-code 无代码" at bounding box center [325, 178] width 105 height 7
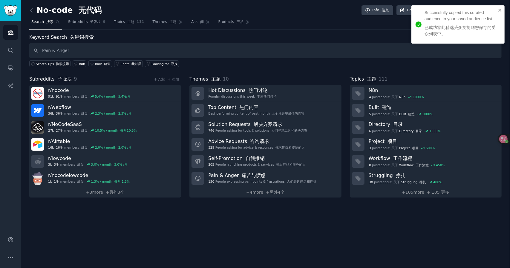
type input "Pain & Anger"
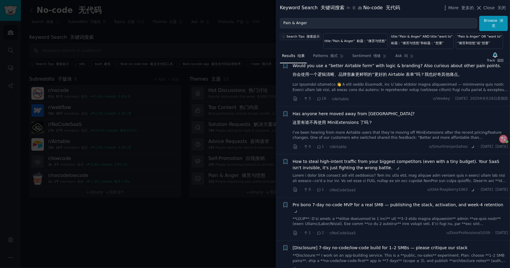
scroll to position [2474, 0]
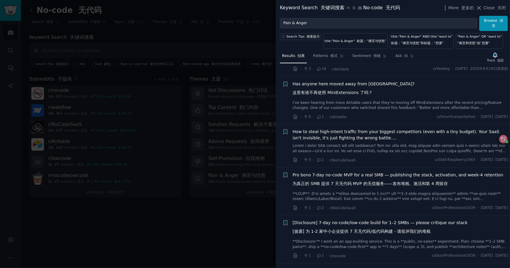
click at [198, 204] on div at bounding box center [255, 134] width 510 height 268
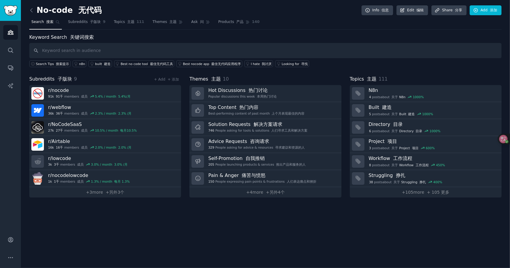
click at [28, 10] on div "No-code 无代码 Info 信息 Edit 编辑 Share 分享 Add 添加 Search 搜索 Subreddits 子版块 9 Topics 主…" at bounding box center [265, 134] width 489 height 268
click at [33, 11] on icon at bounding box center [31, 10] width 6 height 6
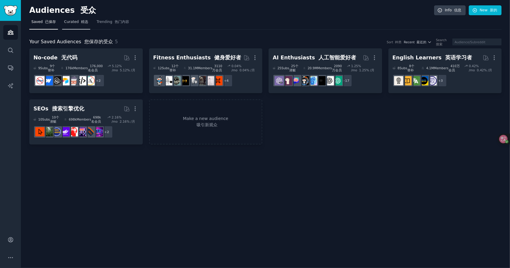
click at [77, 26] on link "Curated 精选" at bounding box center [76, 23] width 28 height 12
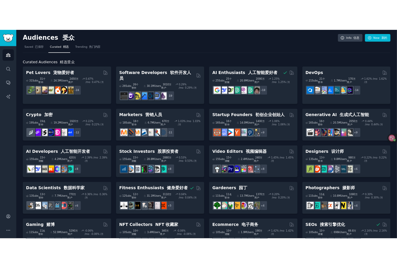
scroll to position [90, 0]
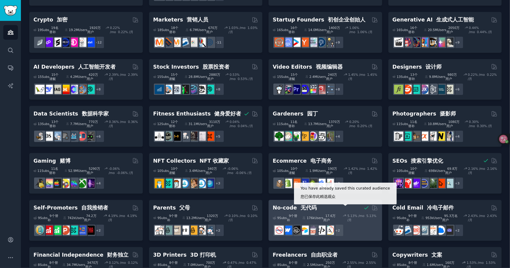
click at [364, 205] on icon at bounding box center [367, 208] width 6 height 6
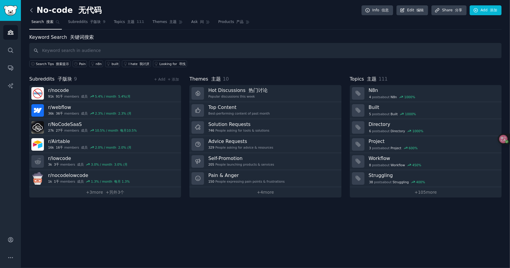
click at [34, 9] on icon at bounding box center [31, 10] width 6 height 6
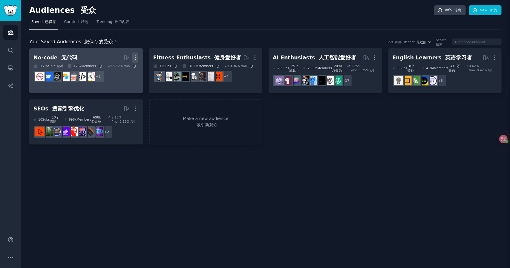
click at [133, 55] on icon "button" at bounding box center [135, 58] width 6 height 6
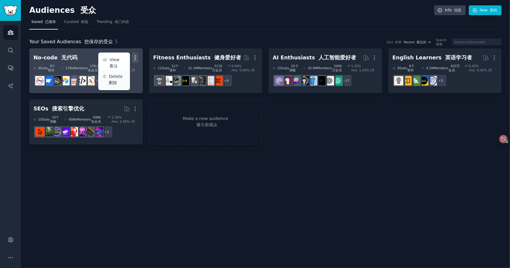
click at [126, 73] on div "Delete 删除" at bounding box center [115, 79] width 30 height 19
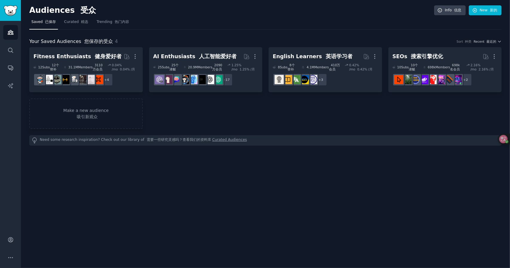
click at [137, 59] on icon "button" at bounding box center [135, 57] width 6 height 6
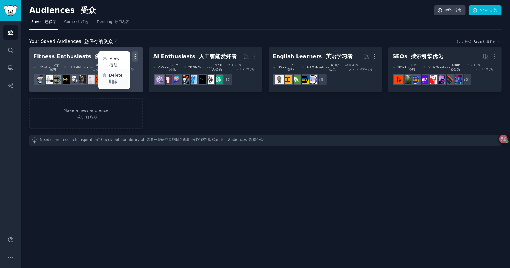
click at [124, 82] on p "Delete 删除" at bounding box center [117, 78] width 17 height 13
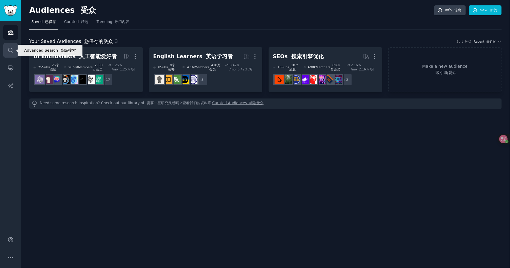
click at [12, 49] on icon "Sidebar" at bounding box center [10, 50] width 6 height 6
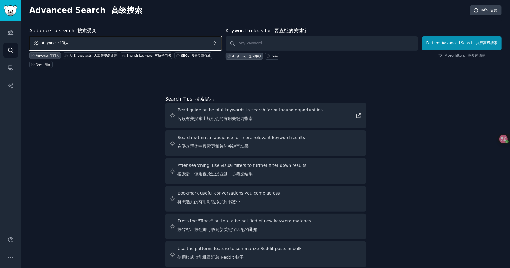
click at [130, 44] on span "Anyone 任何人" at bounding box center [125, 43] width 192 height 14
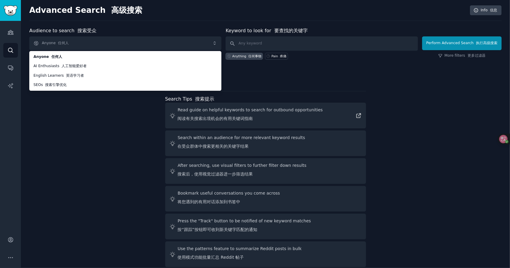
click at [75, 97] on div "Audience to search 搜索受众 Anyone 任何人 Anyone 任何人 AI Enthusiasts 人工智能爱好者 English Le…" at bounding box center [265, 148] width 473 height 243
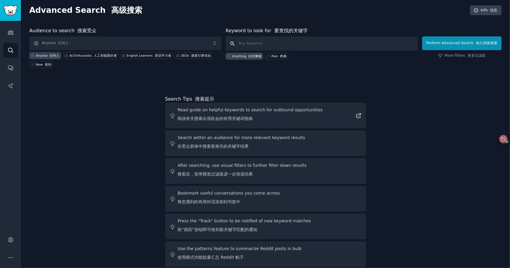
click at [284, 43] on input "text" at bounding box center [322, 43] width 192 height 14
click at [110, 41] on span "Anyone 任何人" at bounding box center [125, 43] width 192 height 14
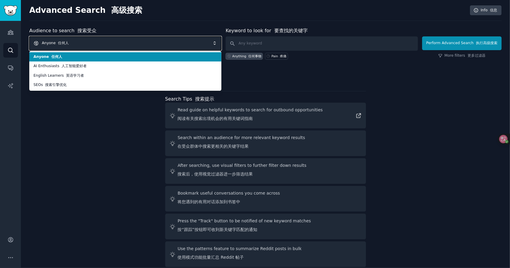
click at [185, 37] on span "Anyone 任何人" at bounding box center [125, 43] width 192 height 14
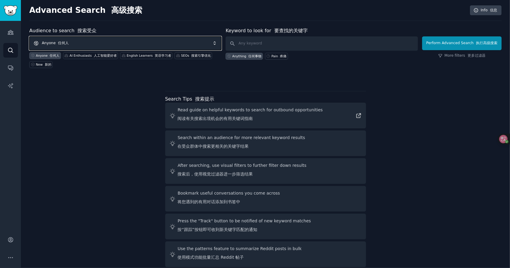
click at [184, 39] on span "Anyone 任何人" at bounding box center [125, 43] width 192 height 14
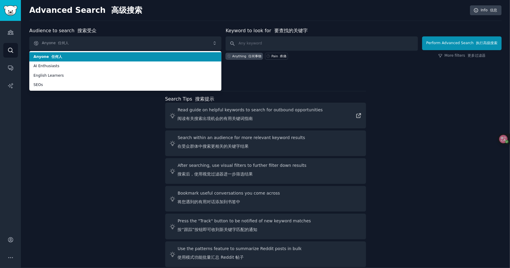
click at [152, 58] on span "Anyone 任何人" at bounding box center [125, 56] width 184 height 5
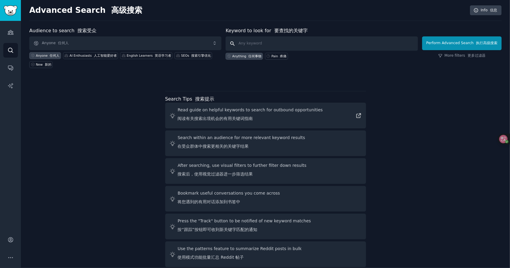
click at [296, 42] on input "text" at bounding box center [322, 43] width 192 height 14
paste input "Pain & Anger"
type input "Pain & Anger"
click at [445, 46] on button "Perform Advanced Search 执行高级搜索" at bounding box center [462, 43] width 80 height 14
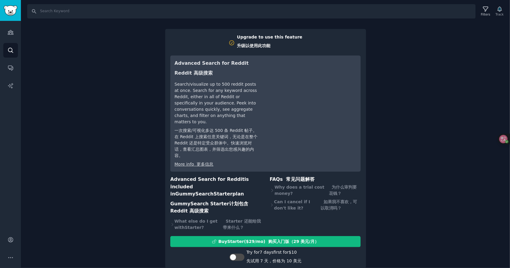
click at [92, 117] on div "Search Filters Track Upgrade to use this feature 升级以使用此功能 Advanced Search for R…" at bounding box center [265, 134] width 489 height 268
drag, startPoint x: 42, startPoint y: 9, endPoint x: 26, endPoint y: 28, distance: 24.6
click at [43, 9] on input "Search" at bounding box center [251, 11] width 449 height 14
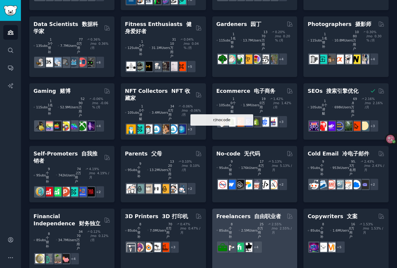
scroll to position [329, 0]
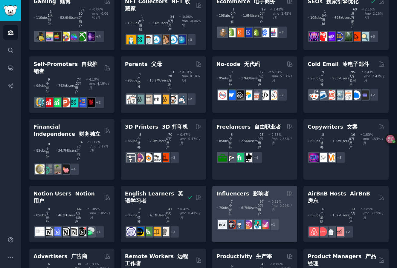
click at [244, 190] on h2 "Influencers 影响者" at bounding box center [242, 193] width 53 height 7
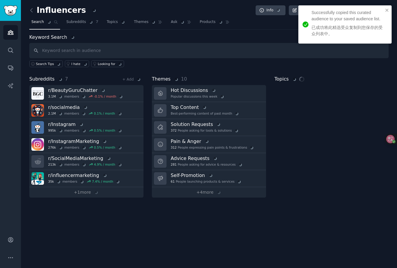
type input "[EMAIL_ADDRESS][DOMAIN_NAME]"
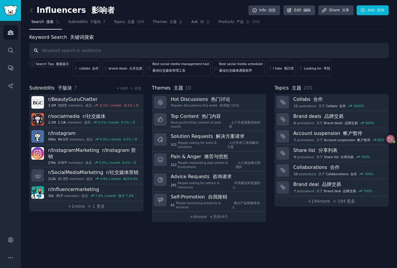
click at [110, 45] on input "text" at bounding box center [208, 50] width 359 height 15
paste input "Pain & Anger"
type input "Pain & Anger"
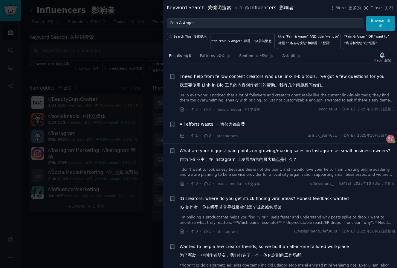
scroll to position [149, 0]
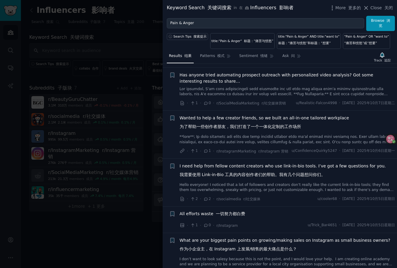
click at [239, 169] on span "I need help from fellow content creators who use link-in-bio tools. I’ve got a …" at bounding box center [283, 171] width 206 height 17
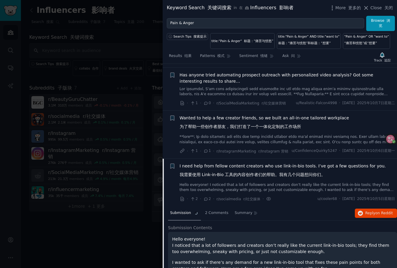
scroll to position [249, 0]
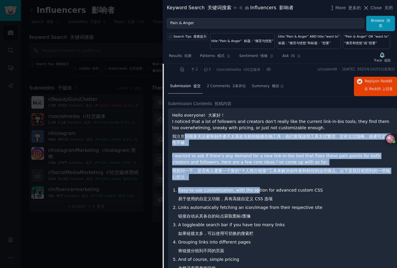
drag, startPoint x: 189, startPoint y: 145, endPoint x: 255, endPoint y: 187, distance: 78.7
click at [255, 187] on div "Hello everyone! 大家好！ I noticed that a lot of followers and creators don’t reall…" at bounding box center [282, 201] width 221 height 179
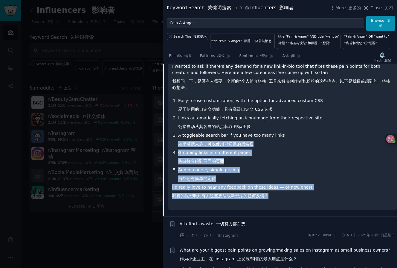
drag, startPoint x: 211, startPoint y: 145, endPoint x: 283, endPoint y: 199, distance: 89.7
click at [283, 199] on div "Hello everyone! 大家好！ I noticed that a lot of followers and creators don’t reall…" at bounding box center [282, 112] width 221 height 179
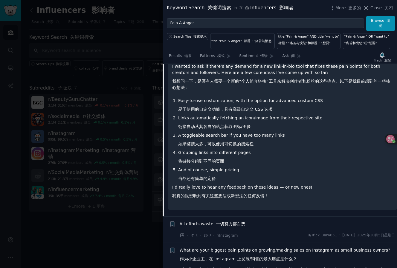
click at [283, 199] on p "I’d really love to hear any feedback on these ideas — or new ones! 我真的很想听到有关这些想…" at bounding box center [282, 192] width 221 height 17
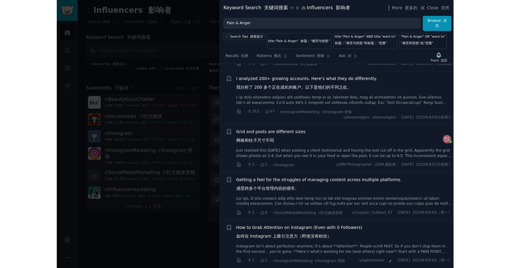
scroll to position [4768, 0]
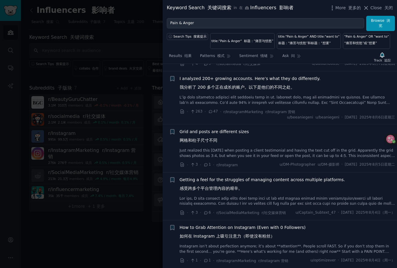
click at [80, 210] on div at bounding box center [198, 134] width 397 height 268
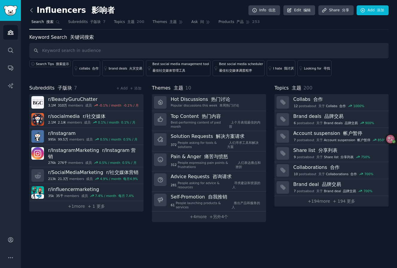
click at [30, 8] on icon at bounding box center [31, 10] width 6 height 6
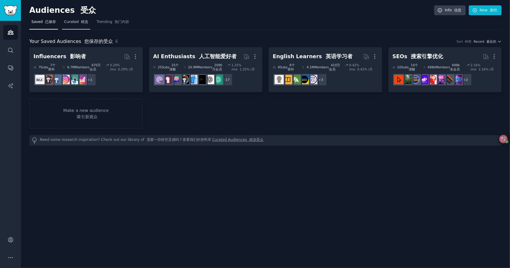
click at [77, 22] on span "Curated 精选" at bounding box center [76, 21] width 24 height 5
